Goal: Find specific page/section: Find specific page/section

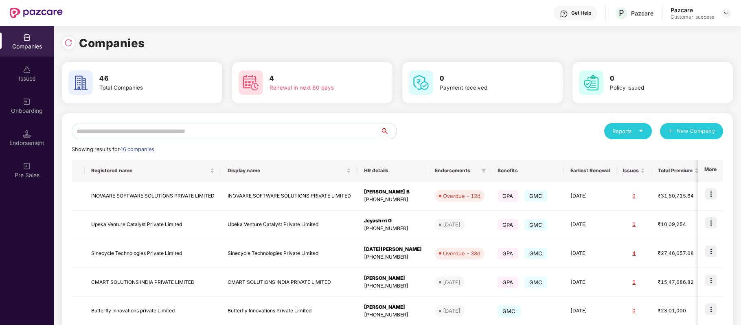
scroll to position [0, 0]
click at [170, 131] on input "text" at bounding box center [226, 131] width 309 height 16
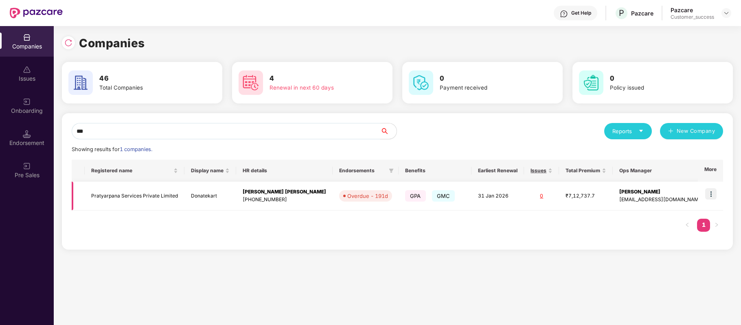
type input "***"
click at [711, 195] on img at bounding box center [710, 193] width 11 height 11
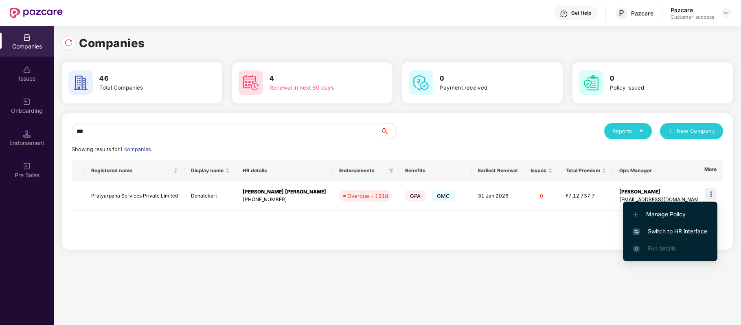
click at [705, 232] on span "Switch to HR interface" at bounding box center [670, 231] width 74 height 9
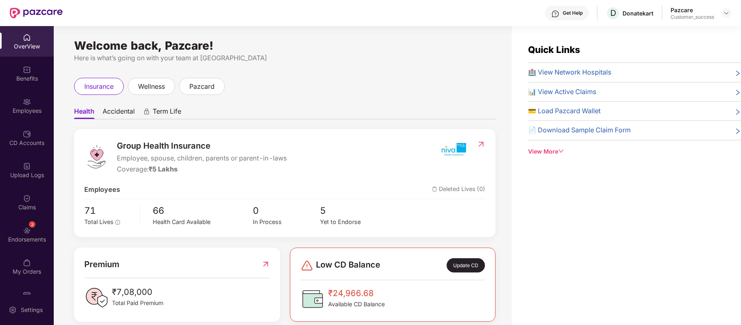
click at [24, 103] on img at bounding box center [27, 102] width 8 height 8
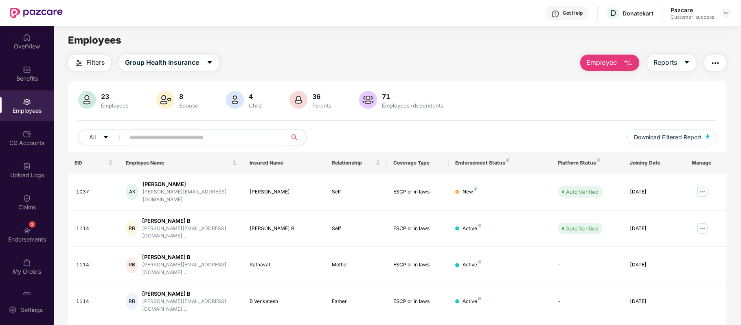
click at [180, 140] on input "text" at bounding box center [202, 137] width 146 height 12
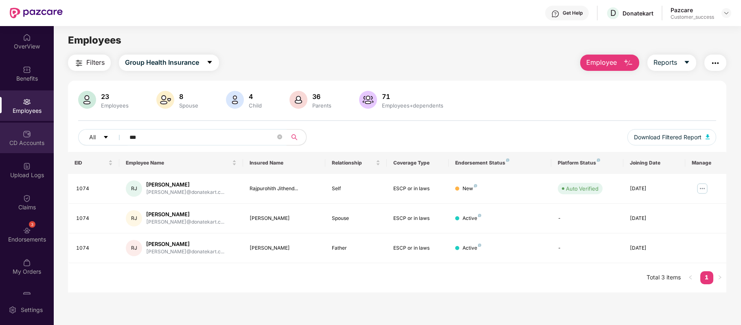
type input "***"
click at [32, 142] on div "CD Accounts" at bounding box center [27, 143] width 54 height 8
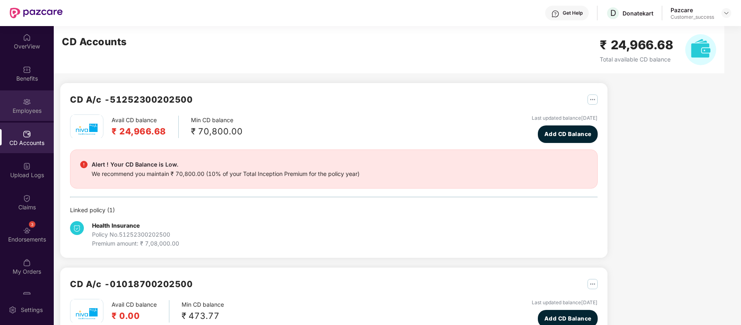
click at [23, 104] on img at bounding box center [27, 102] width 8 height 8
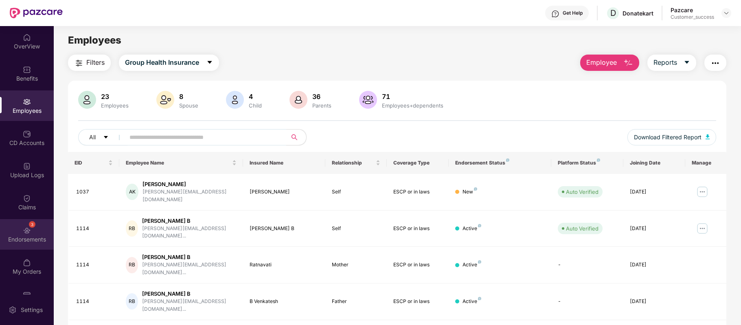
click at [30, 235] on div "Endorsements" at bounding box center [27, 239] width 54 height 8
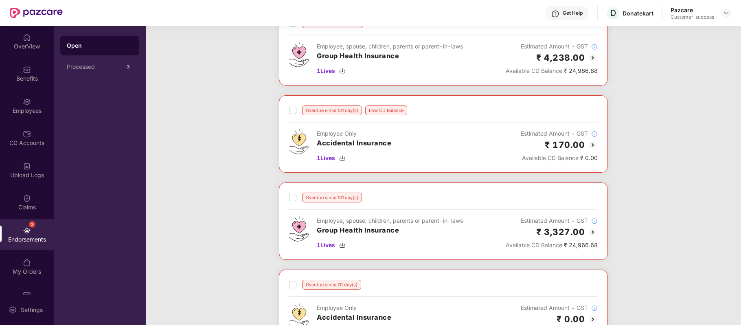
scroll to position [62, 0]
click at [591, 147] on img at bounding box center [593, 145] width 10 height 10
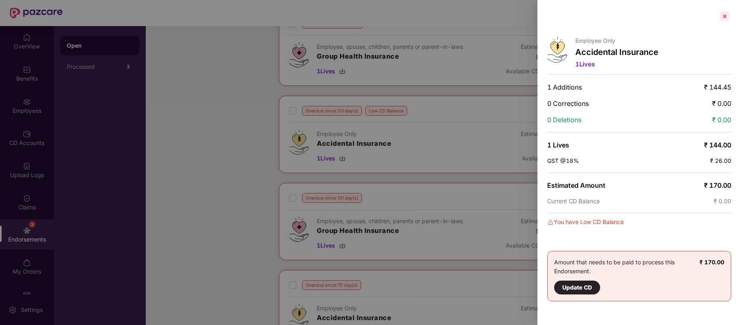
click at [724, 15] on div at bounding box center [724, 16] width 13 height 13
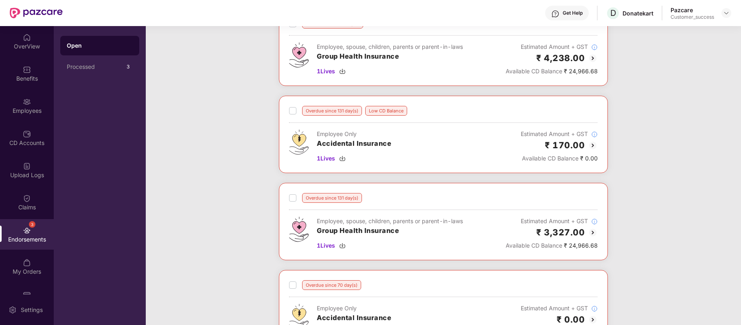
scroll to position [0, 0]
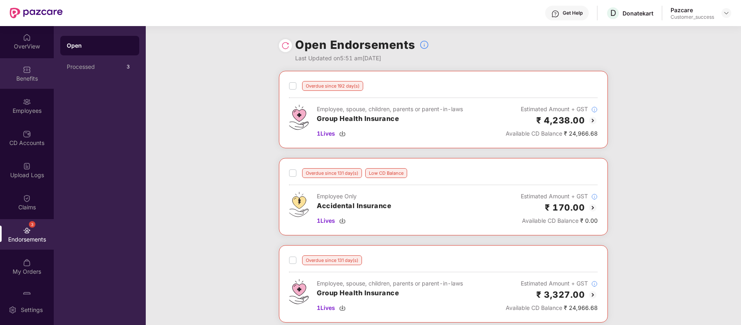
click at [27, 77] on div "Benefits" at bounding box center [27, 78] width 54 height 8
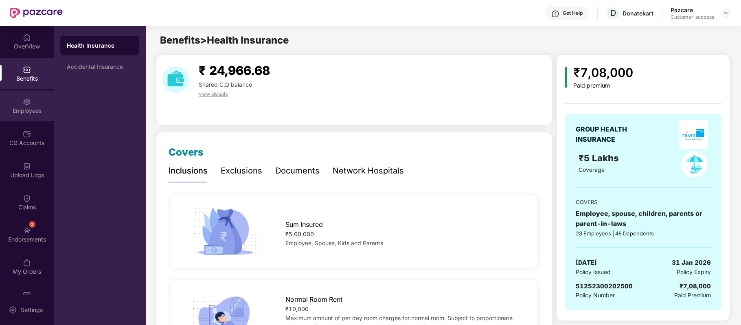
click at [30, 112] on div "Employees" at bounding box center [27, 111] width 54 height 8
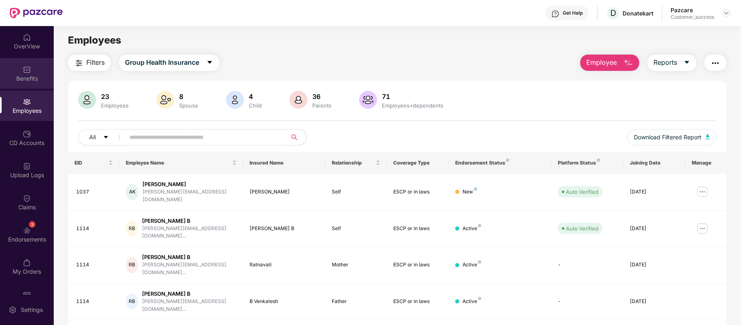
click at [33, 71] on div "Benefits" at bounding box center [27, 73] width 54 height 31
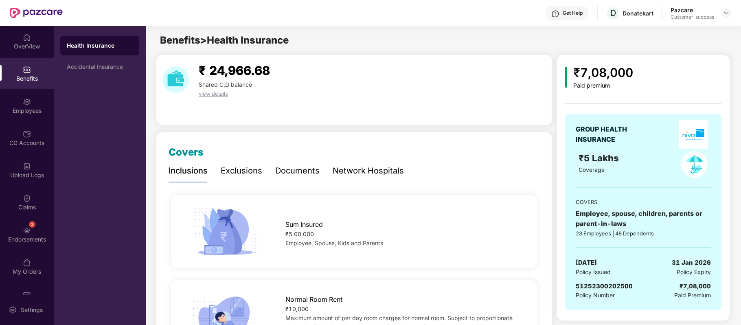
click at [350, 170] on div "Network Hospitals" at bounding box center [368, 170] width 71 height 13
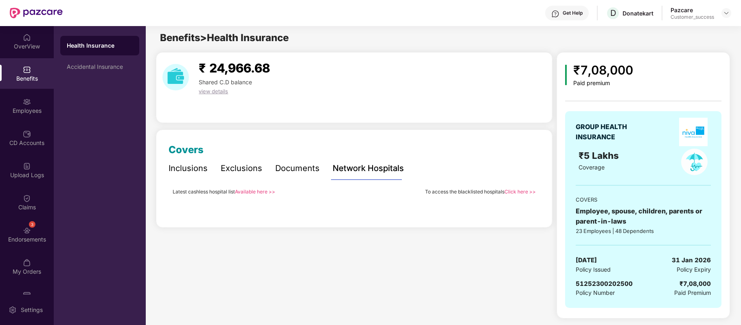
scroll to position [0, 0]
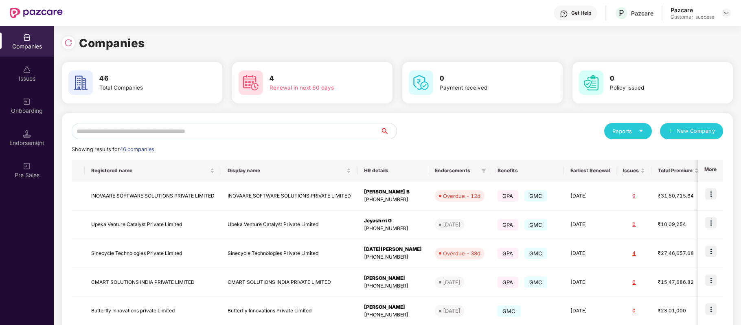
click at [287, 134] on input "text" at bounding box center [226, 131] width 309 height 16
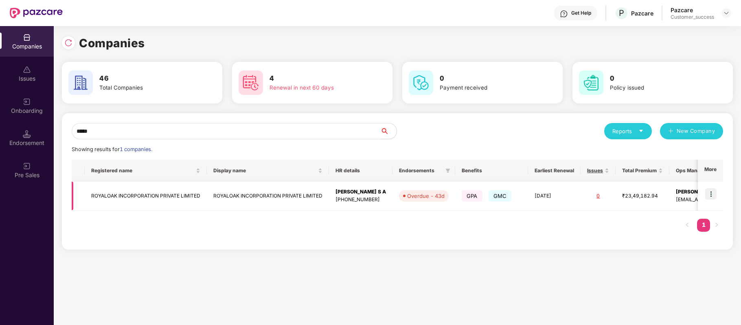
type input "*****"
click at [181, 194] on td "ROYALOAK INCORPORATION PRIVATE LIMITED" at bounding box center [146, 196] width 122 height 29
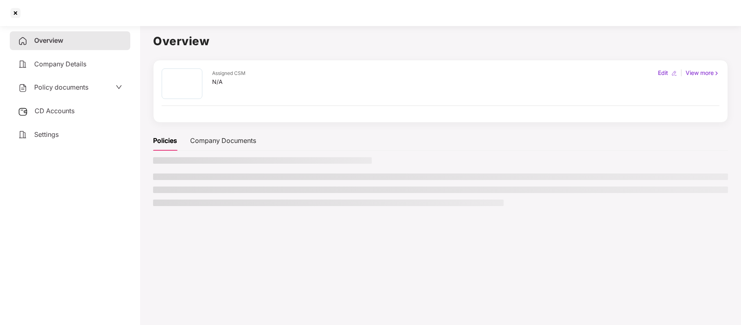
scroll to position [0, 0]
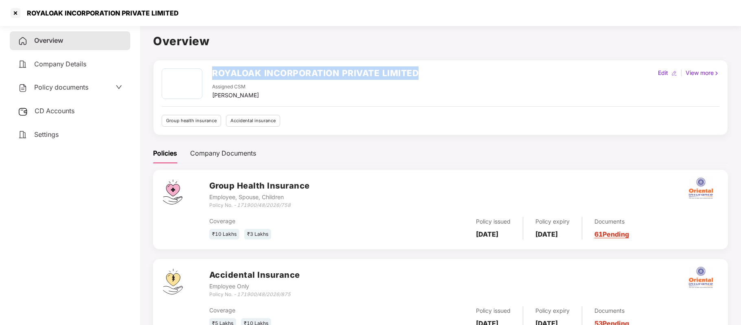
drag, startPoint x: 210, startPoint y: 74, endPoint x: 461, endPoint y: 77, distance: 250.7
click at [461, 77] on div "ROYALOAK INCORPORATION PRIVATE LIMITED Assigned CSM [PERSON_NAME] Edit | View m…" at bounding box center [441, 83] width 558 height 31
copy h2 "ROYALOAK INCORPORATION PRIVATE LIMITED"
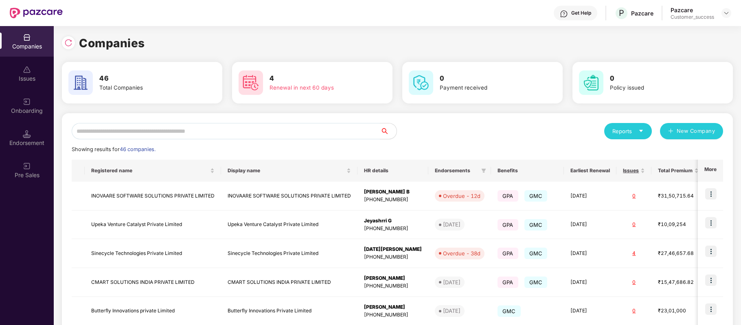
scroll to position [0, 0]
click at [221, 124] on input "text" at bounding box center [226, 131] width 309 height 16
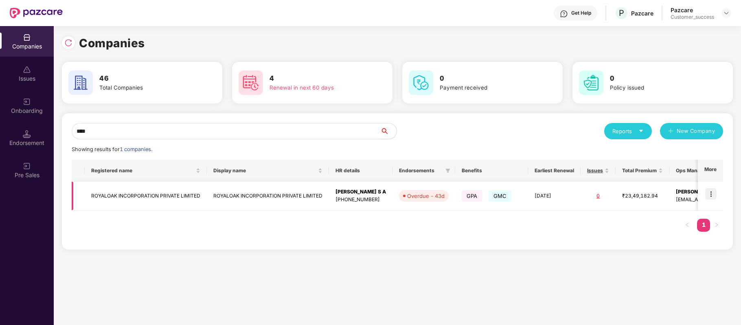
type input "****"
click at [711, 193] on img at bounding box center [710, 193] width 11 height 11
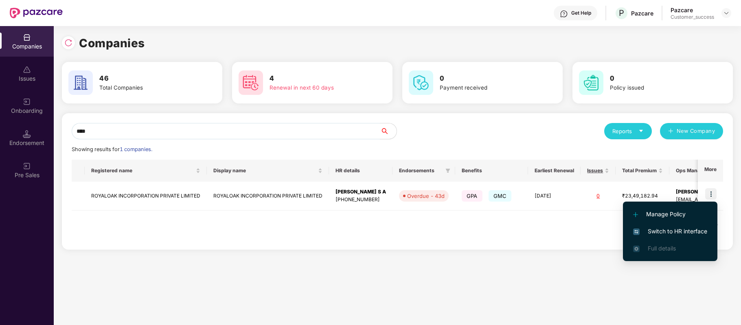
click at [692, 233] on span "Switch to HR interface" at bounding box center [670, 231] width 74 height 9
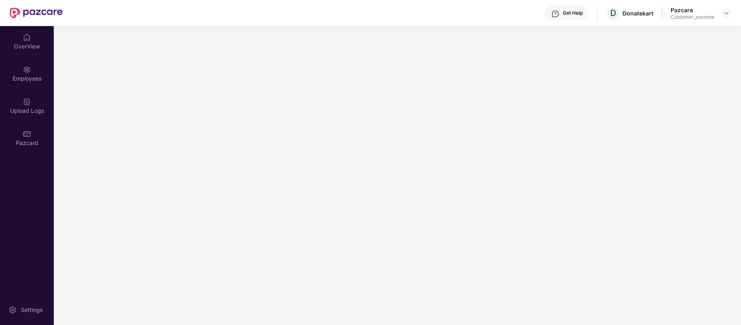
scroll to position [0, 0]
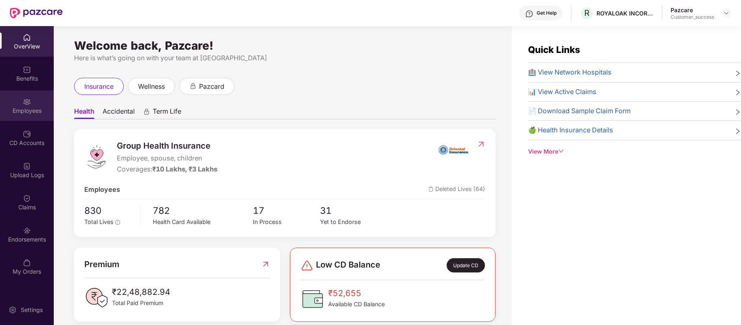
click at [20, 113] on div "Employees" at bounding box center [27, 111] width 54 height 8
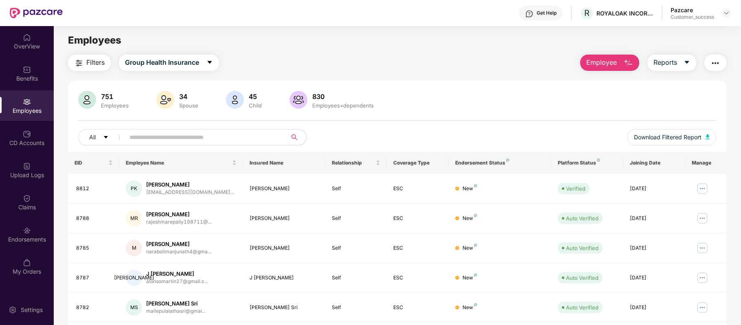
click at [164, 138] on input "text" at bounding box center [202, 137] width 146 height 12
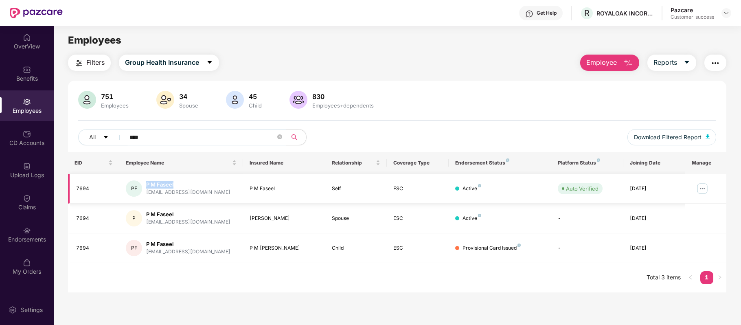
drag, startPoint x: 181, startPoint y: 184, endPoint x: 146, endPoint y: 181, distance: 35.5
click at [146, 181] on div "P M Faseel" at bounding box center [188, 185] width 84 height 8
copy div "P M Faseel"
click at [157, 137] on input "****" at bounding box center [202, 137] width 146 height 12
type input "*"
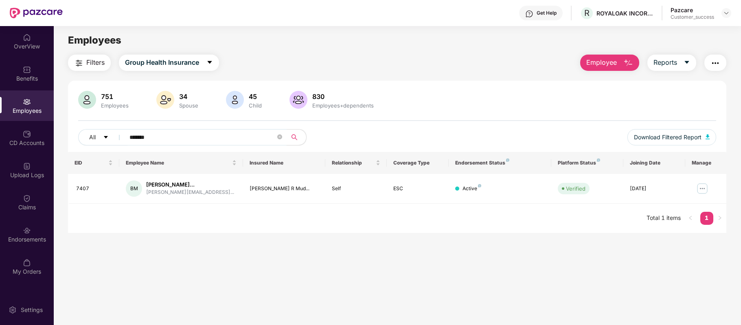
type input "*******"
click at [30, 233] on img at bounding box center [27, 230] width 8 height 8
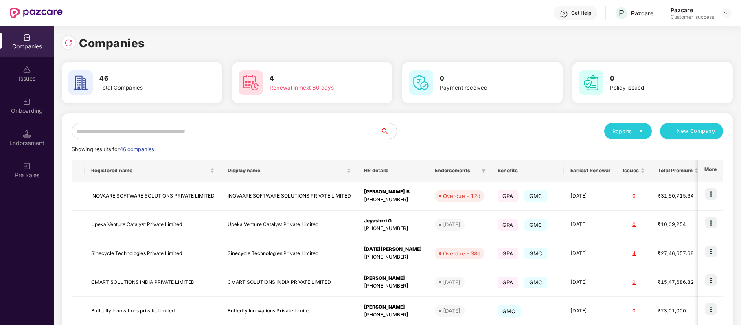
scroll to position [0, 0]
click at [173, 127] on input "text" at bounding box center [226, 131] width 309 height 16
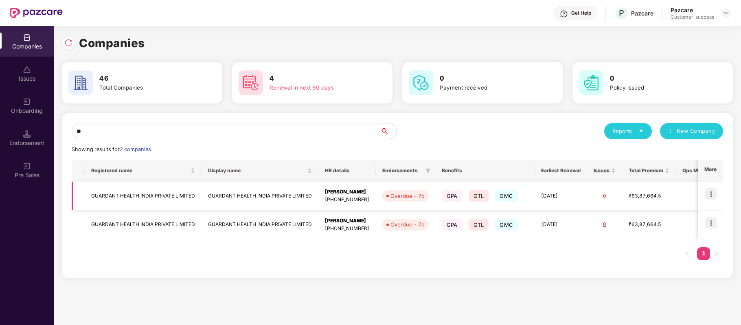
type input "**"
click at [713, 196] on img at bounding box center [710, 193] width 11 height 11
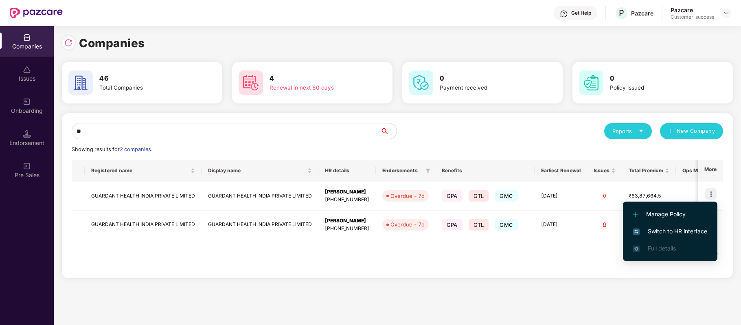
click at [680, 230] on span "Switch to HR interface" at bounding box center [670, 231] width 74 height 9
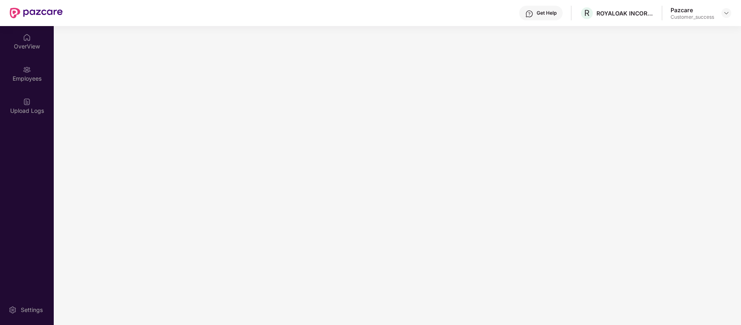
scroll to position [0, 0]
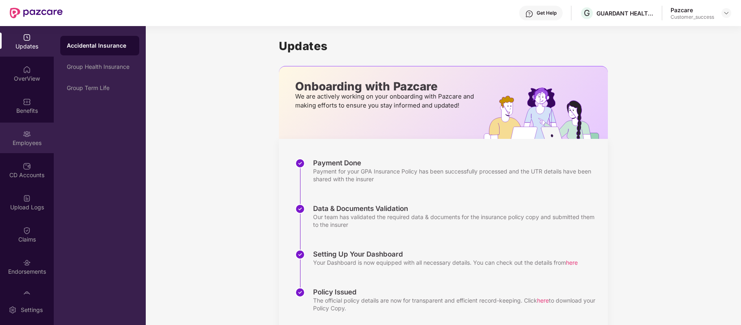
click at [24, 133] on img at bounding box center [27, 134] width 8 height 8
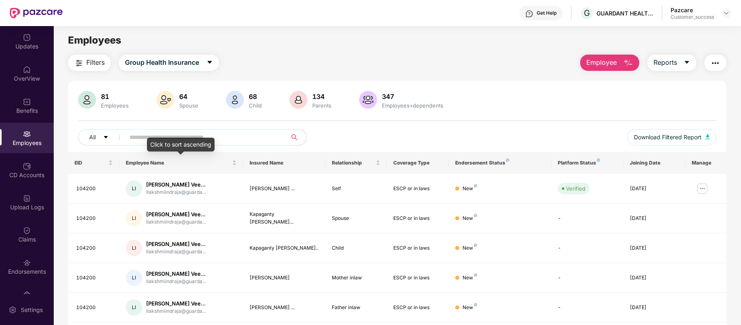
click at [210, 138] on div "Click to sort ascending" at bounding box center [181, 145] width 68 height 14
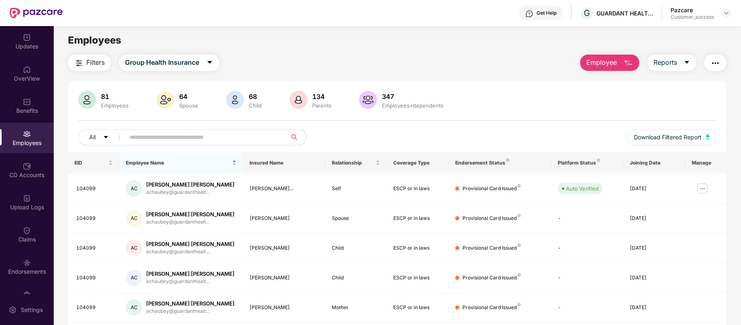
click at [159, 137] on input "text" at bounding box center [202, 137] width 146 height 12
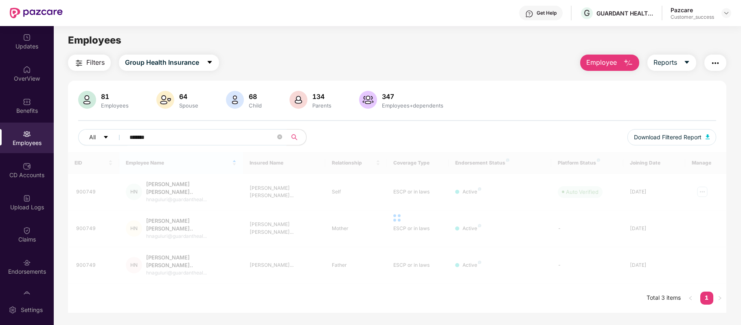
type input "********"
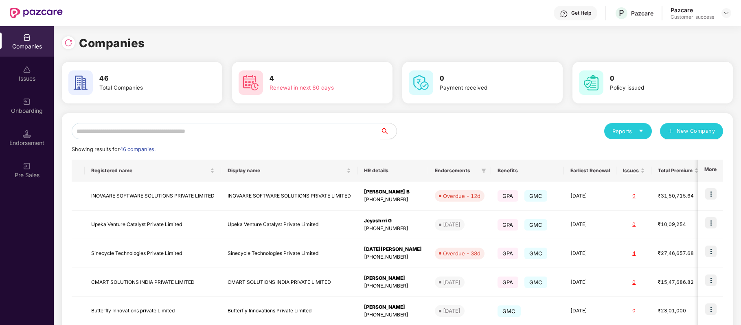
scroll to position [0, 0]
click at [157, 132] on input "text" at bounding box center [226, 131] width 309 height 16
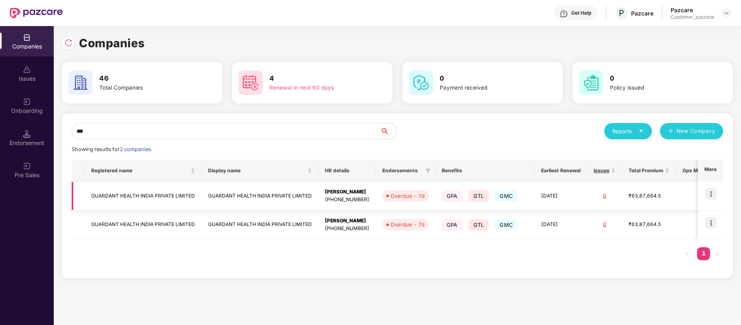
type input "***"
click at [150, 193] on td "GUARDANT HEALTH INDIA PRIVATE LIMITED" at bounding box center [143, 196] width 117 height 29
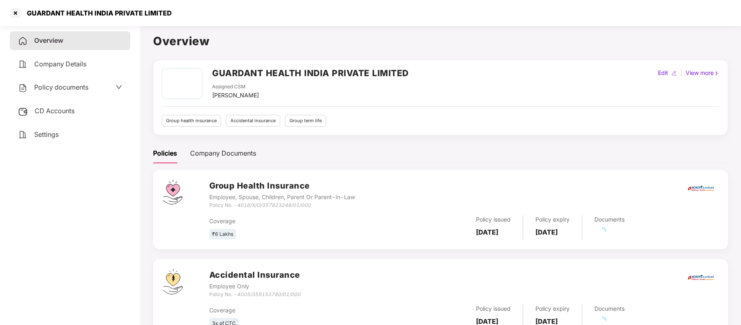
click at [69, 87] on span "Policy documents" at bounding box center [61, 87] width 54 height 8
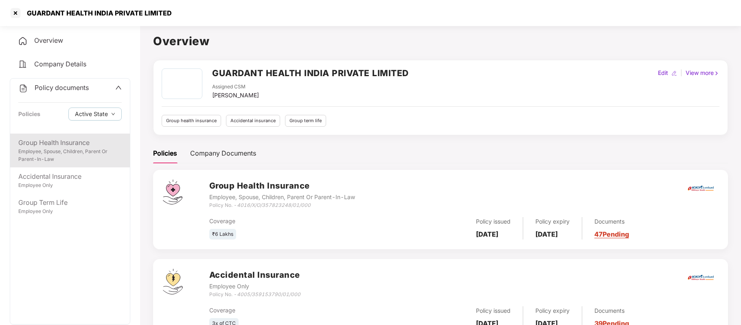
click at [62, 142] on div "Group Health Insurance" at bounding box center [69, 143] width 103 height 10
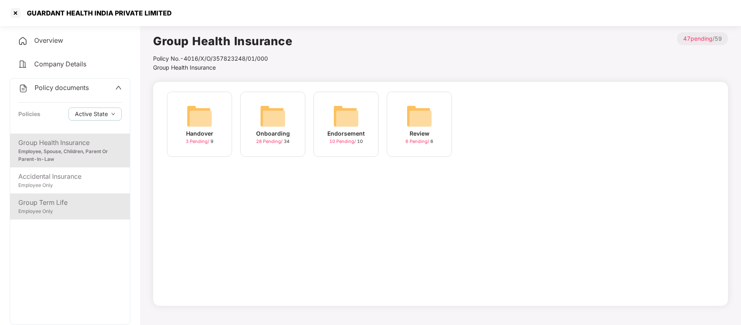
click at [57, 203] on div "Group Term Life" at bounding box center [69, 202] width 103 height 10
click at [72, 149] on div "Employee, Spouse, Children, Parent Or Parent-In-Law" at bounding box center [69, 155] width 103 height 15
click at [343, 130] on div "Endorsement" at bounding box center [345, 133] width 37 height 9
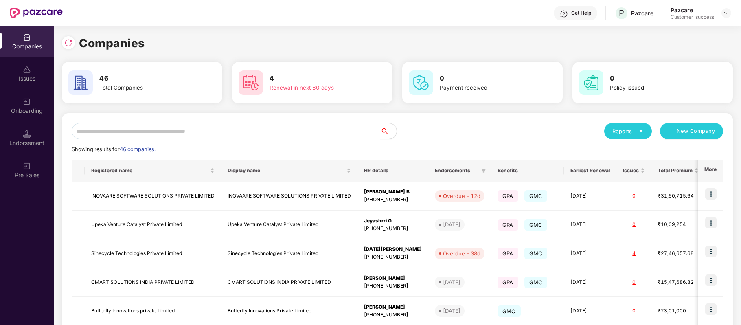
click at [158, 126] on input "text" at bounding box center [226, 131] width 309 height 16
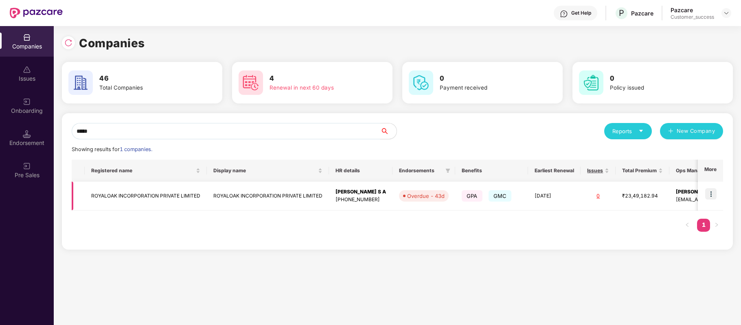
type input "*****"
click at [709, 191] on img at bounding box center [710, 193] width 11 height 11
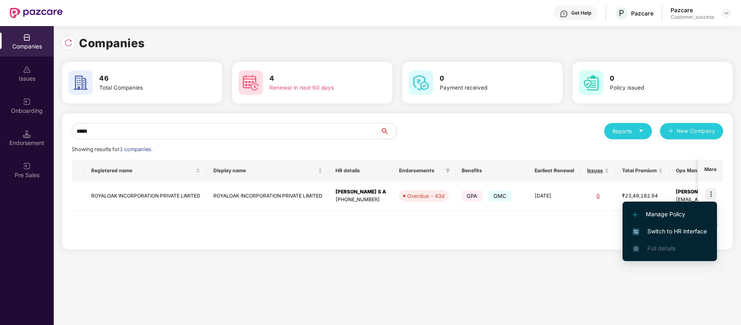
click at [683, 228] on span "Switch to HR interface" at bounding box center [669, 231] width 74 height 9
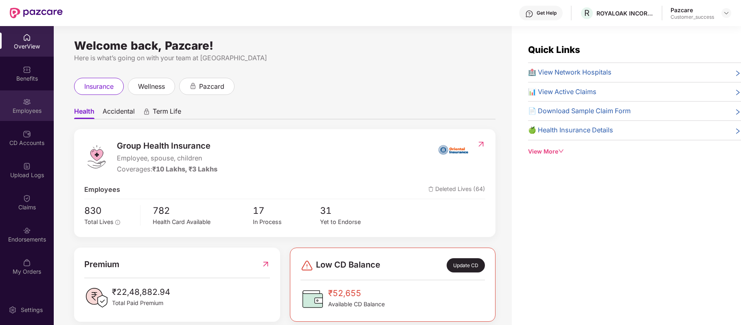
click at [24, 110] on div "Employees" at bounding box center [27, 111] width 54 height 8
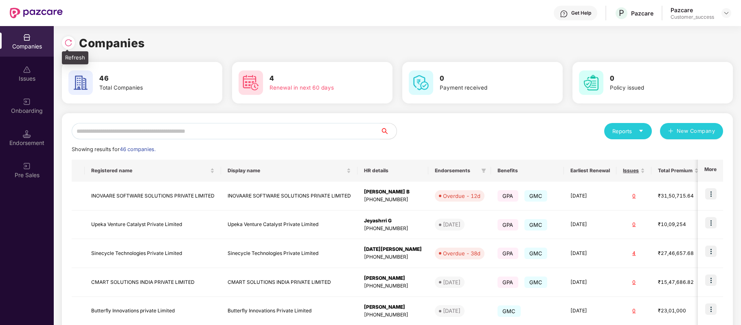
click at [68, 46] on img at bounding box center [68, 43] width 8 height 8
click at [25, 109] on div "Onboarding" at bounding box center [27, 111] width 54 height 8
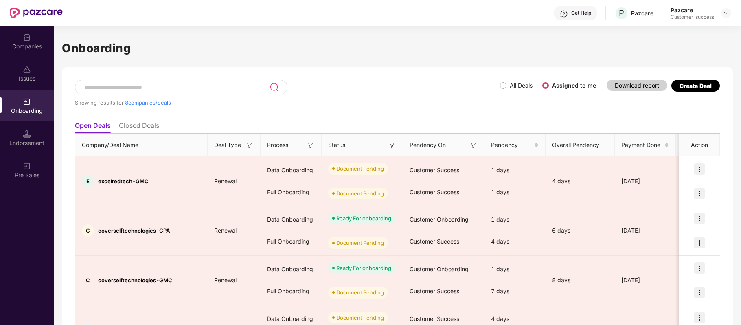
click at [360, 85] on div "Showing results for 8 companies/deals" at bounding box center [287, 98] width 425 height 37
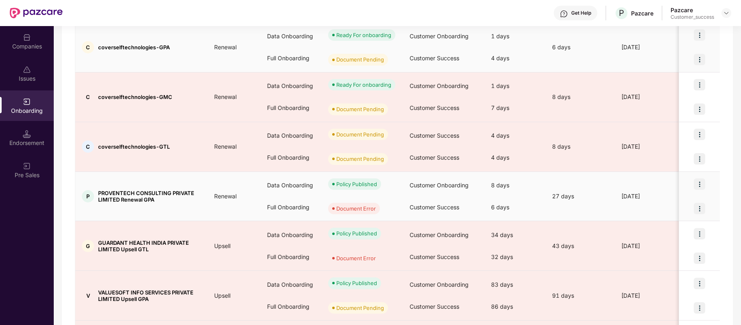
scroll to position [184, 0]
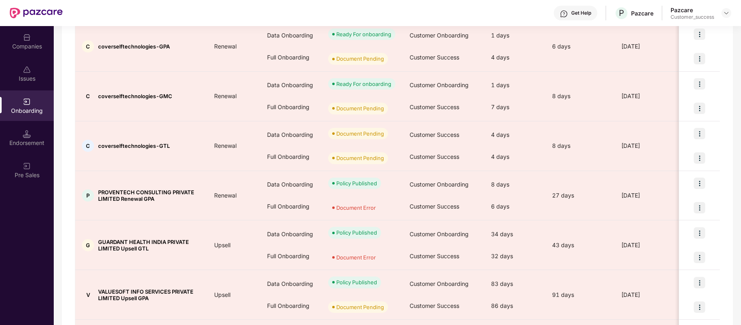
click at [31, 36] on div "Companies" at bounding box center [27, 41] width 54 height 31
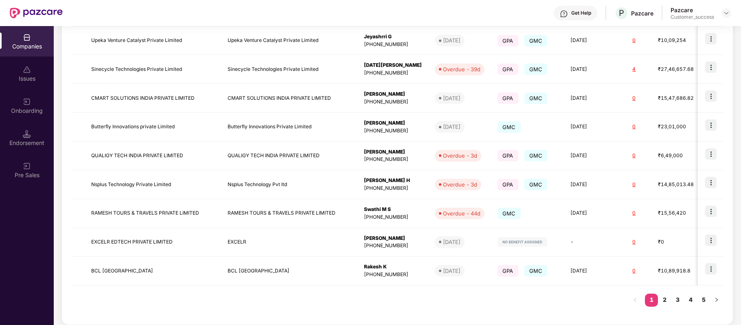
scroll to position [0, 0]
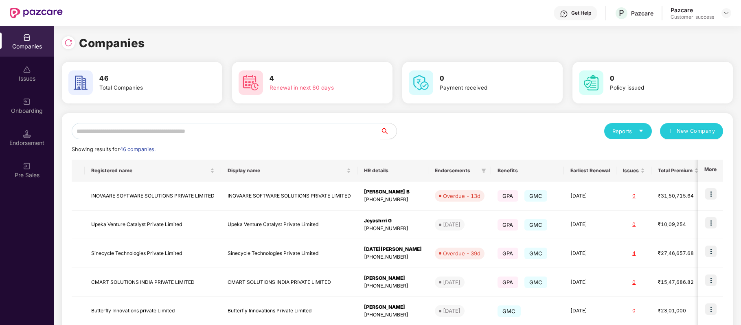
click at [179, 129] on input "text" at bounding box center [226, 131] width 309 height 16
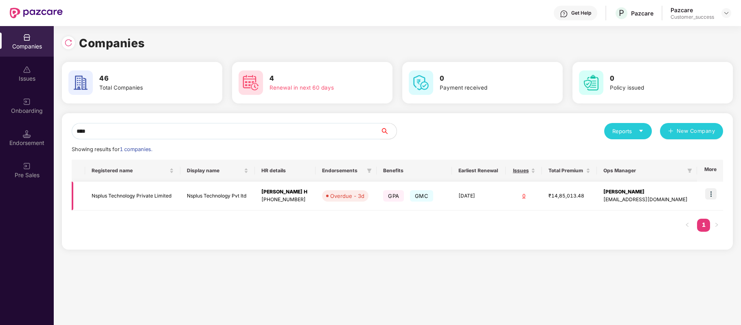
type input "****"
click at [711, 194] on img at bounding box center [710, 193] width 11 height 11
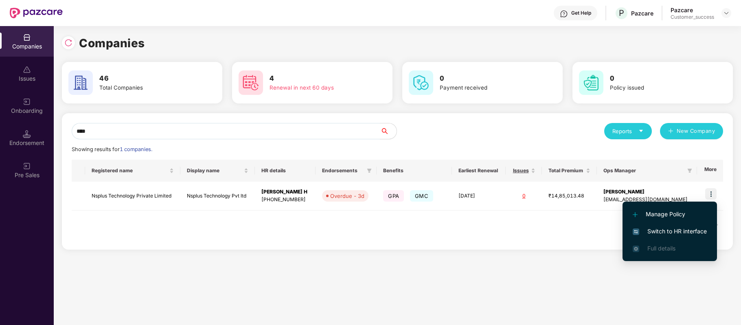
click at [692, 228] on span "Switch to HR interface" at bounding box center [669, 231] width 74 height 9
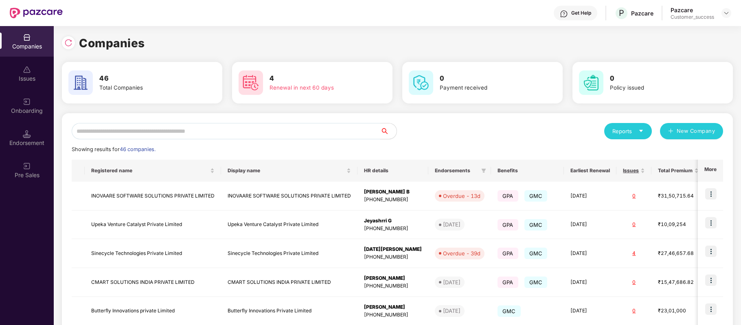
click at [147, 131] on input "text" at bounding box center [226, 131] width 309 height 16
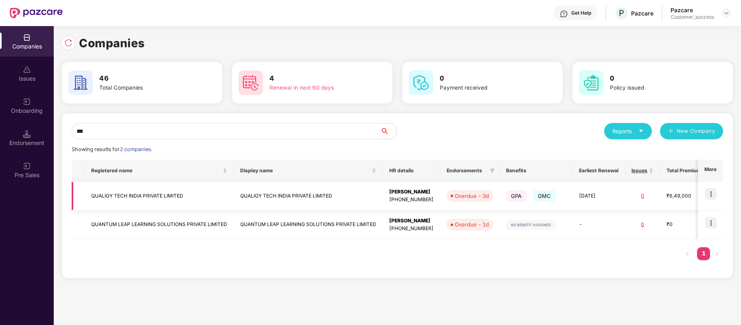
type input "***"
click at [709, 194] on img at bounding box center [710, 193] width 11 height 11
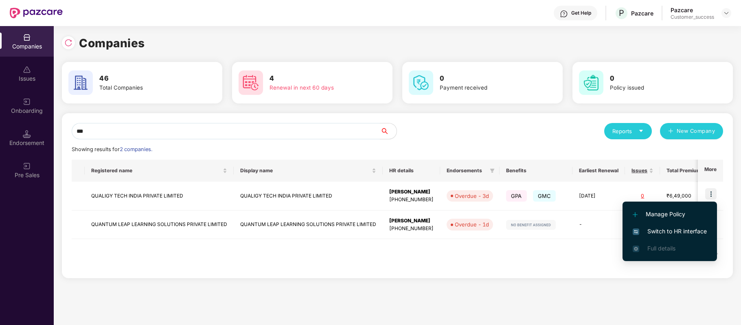
click at [689, 228] on span "Switch to HR interface" at bounding box center [669, 231] width 74 height 9
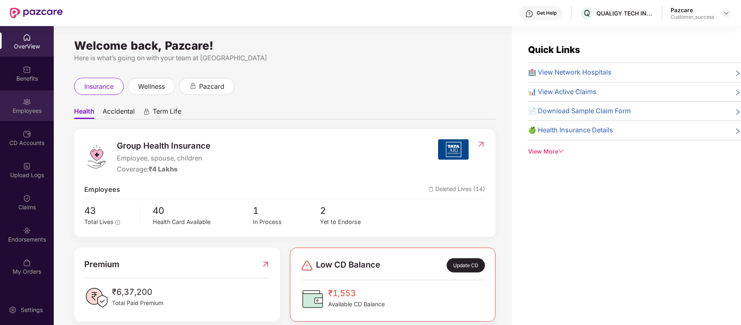
click at [21, 106] on div "Employees" at bounding box center [27, 105] width 54 height 31
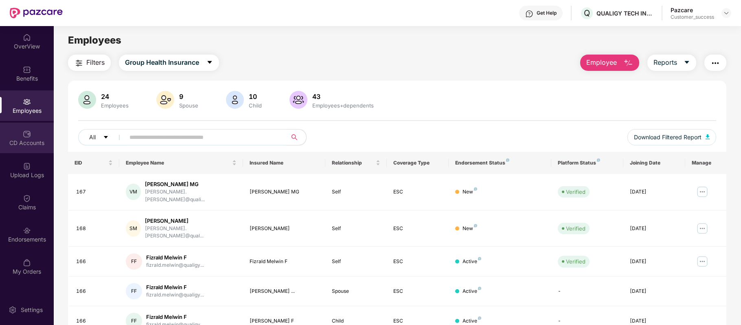
click at [30, 142] on div "CD Accounts" at bounding box center [27, 143] width 54 height 8
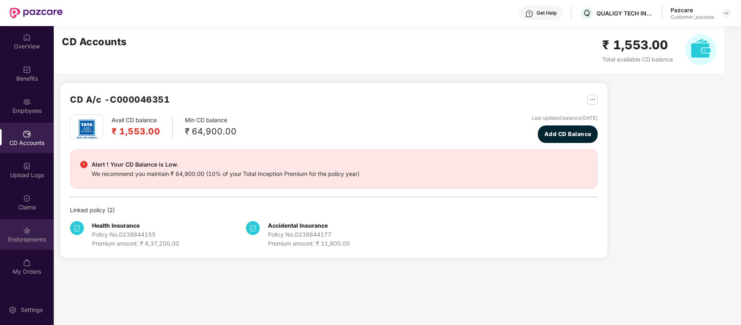
click at [28, 234] on div "Endorsements" at bounding box center [27, 234] width 54 height 31
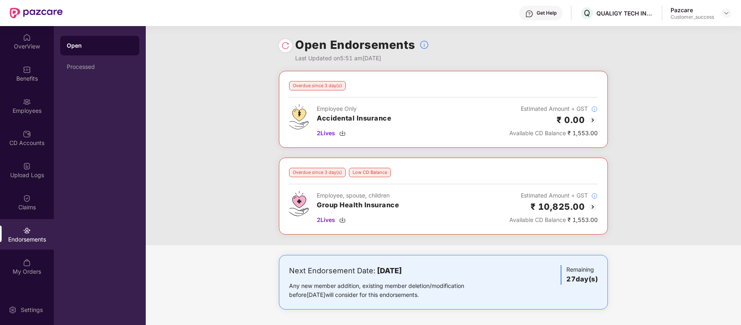
scroll to position [0, 0]
click at [27, 110] on div "Employees" at bounding box center [27, 111] width 54 height 8
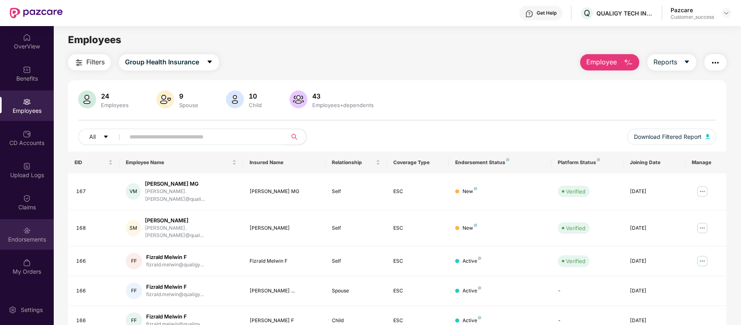
click at [28, 236] on div "Endorsements" at bounding box center [27, 239] width 54 height 8
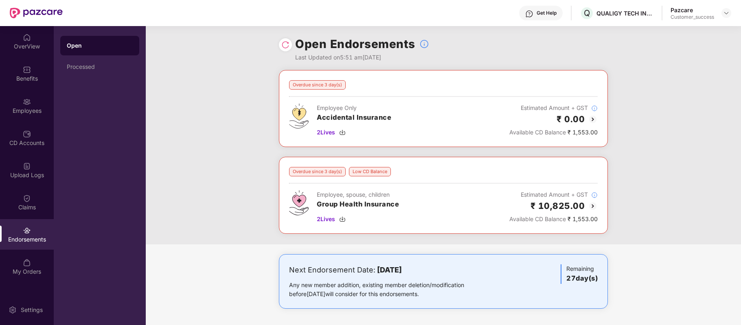
scroll to position [0, 0]
click at [593, 119] on img at bounding box center [593, 120] width 10 height 10
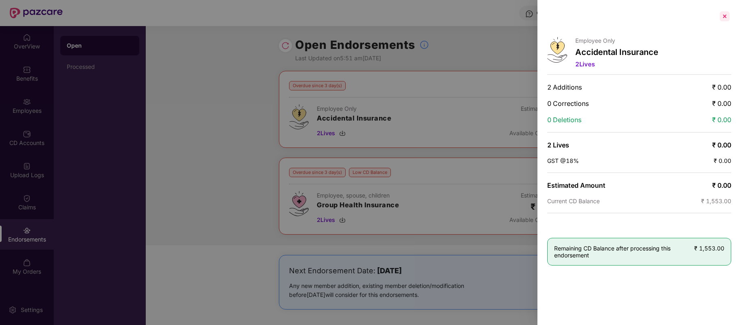
click at [724, 15] on div at bounding box center [724, 16] width 13 height 13
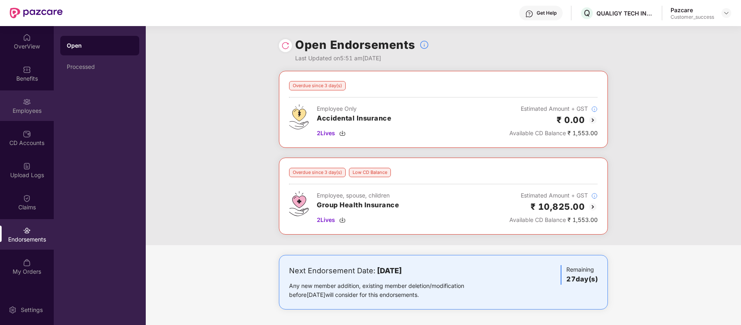
click at [24, 104] on img at bounding box center [27, 102] width 8 height 8
